Goal: Obtain resource: Download file/media

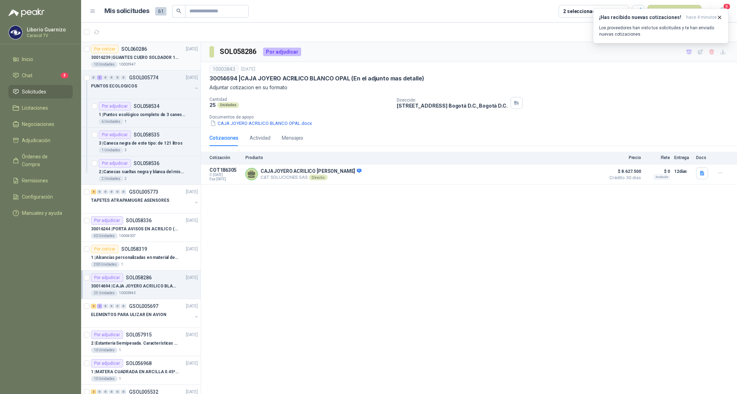
click at [121, 57] on p "30016239 | GUANTES CUERO SOLDADOR 14 STEEL PRO SAFE(ADJUNTO FICHA TECNIC)" at bounding box center [135, 57] width 88 height 7
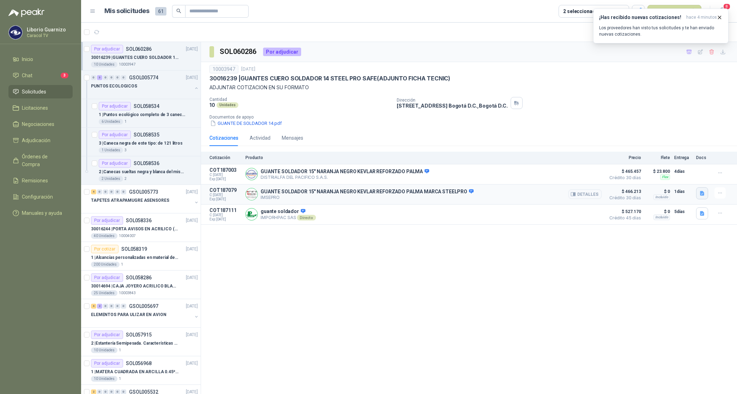
click at [704, 195] on icon "button" at bounding box center [702, 193] width 6 height 6
click at [663, 178] on button "GUANTE SOLDADOR STEELPRO 300850670008.pdf" at bounding box center [646, 178] width 114 height 7
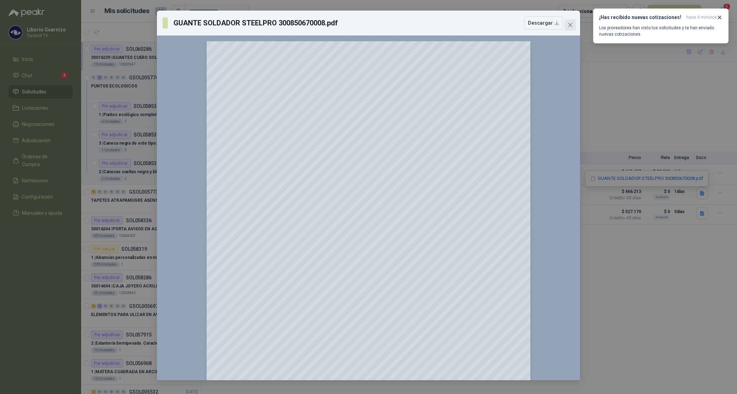
click at [571, 25] on icon "close" at bounding box center [570, 25] width 6 height 6
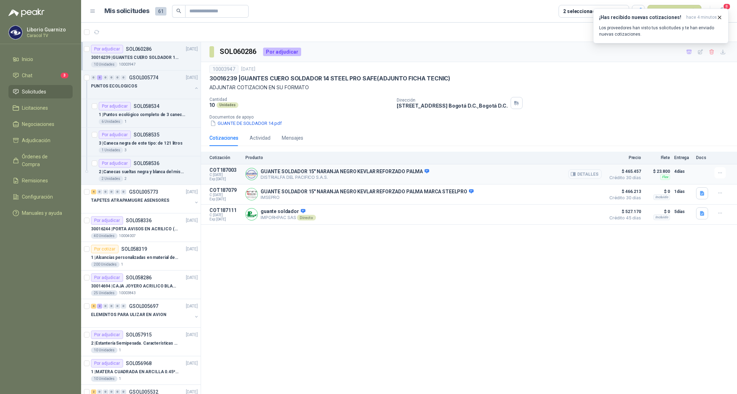
click at [594, 173] on button "Detalles" at bounding box center [584, 174] width 33 height 10
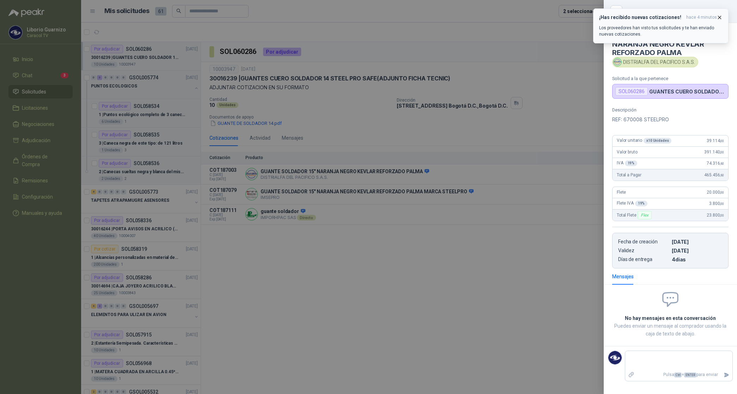
click at [718, 16] on icon "button" at bounding box center [719, 17] width 6 height 6
click at [711, 16] on span "ahora" at bounding box center [710, 17] width 11 height 6
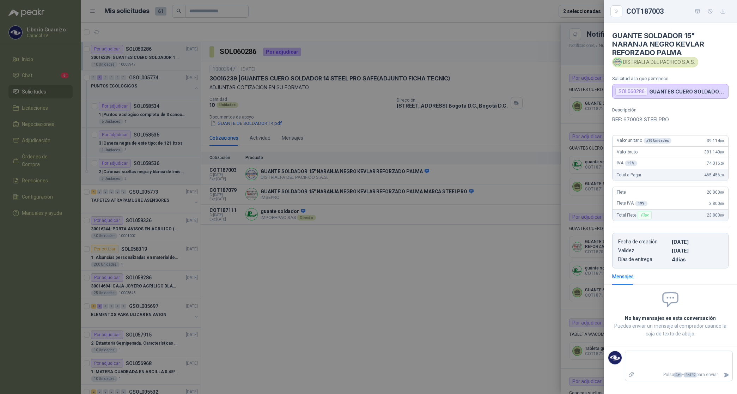
click at [478, 46] on div at bounding box center [368, 197] width 737 height 394
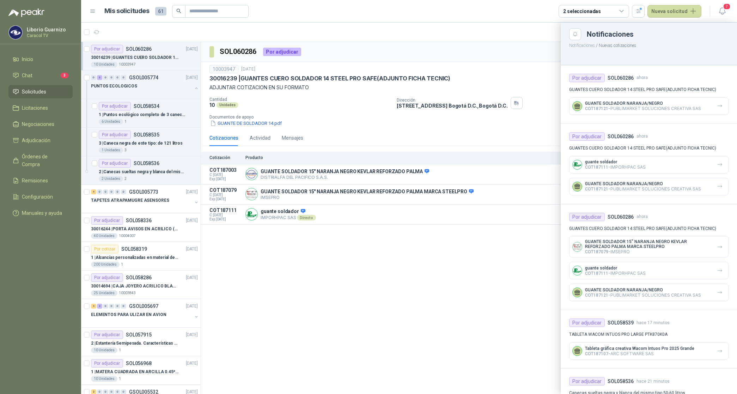
click at [536, 57] on div at bounding box center [409, 208] width 656 height 371
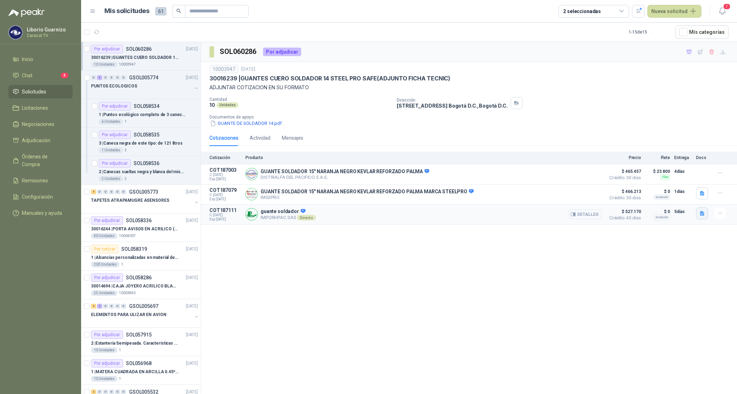
click at [701, 211] on button "button" at bounding box center [702, 213] width 12 height 12
click at [671, 197] on button "COTIZACION CARACOL No.0022.pdf" at bounding box center [661, 198] width 85 height 7
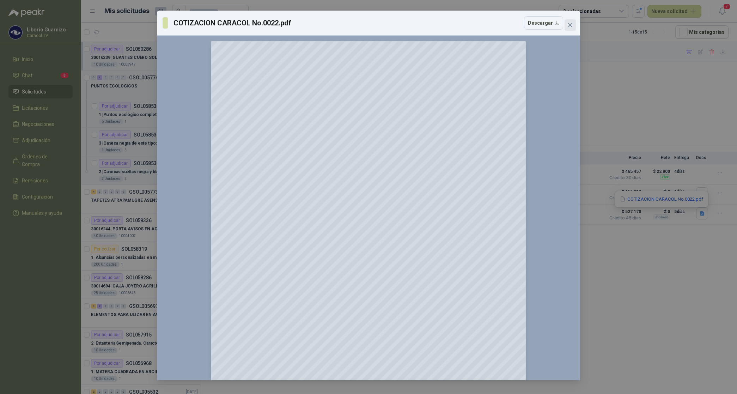
click at [573, 22] on span "Close" at bounding box center [569, 25] width 11 height 6
